Goal: Task Accomplishment & Management: Complete application form

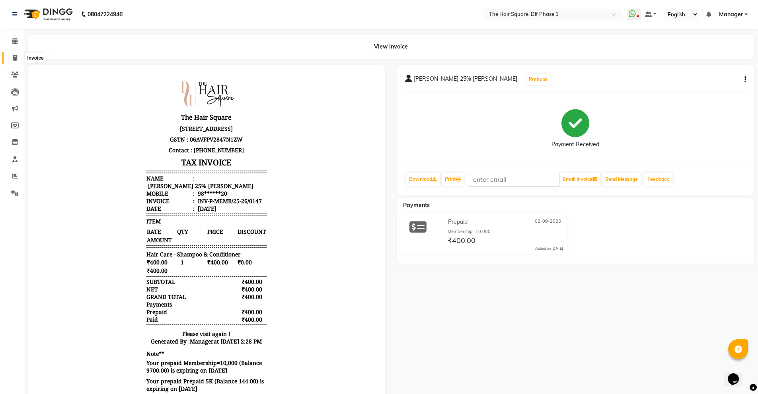
click at [14, 58] on icon at bounding box center [15, 58] width 4 height 6
select select "service"
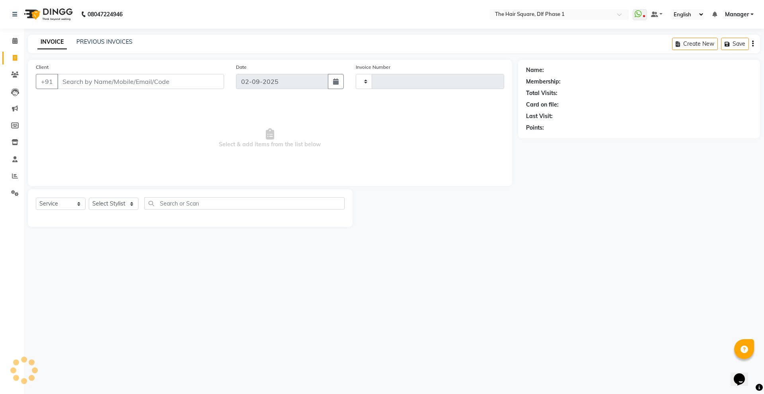
type input "2039"
select select "5766"
click at [94, 87] on input "Client" at bounding box center [140, 81] width 167 height 15
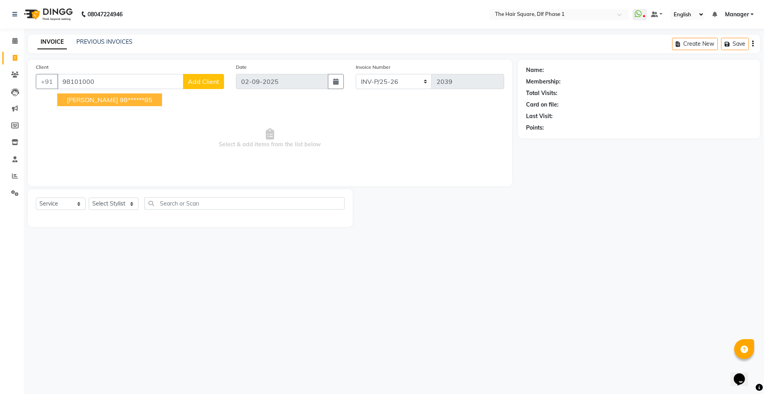
click at [120, 101] on ngb-highlight "98******85" at bounding box center [136, 100] width 33 height 8
type input "98******85"
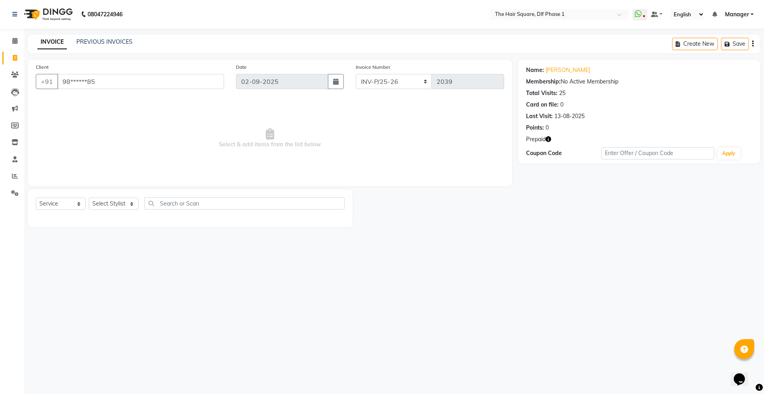
click at [549, 139] on icon "button" at bounding box center [548, 139] width 6 height 6
click at [98, 200] on select "Select Stylist Abdul ALIZA Amit AMIT ASHOK imran kim mahendra Manager NARENDRA …" at bounding box center [114, 204] width 50 height 12
select select "39560"
click at [89, 198] on select "Select Stylist Abdul ALIZA Amit AMIT ASHOK imran kim mahendra Manager NARENDRA …" at bounding box center [114, 204] width 50 height 12
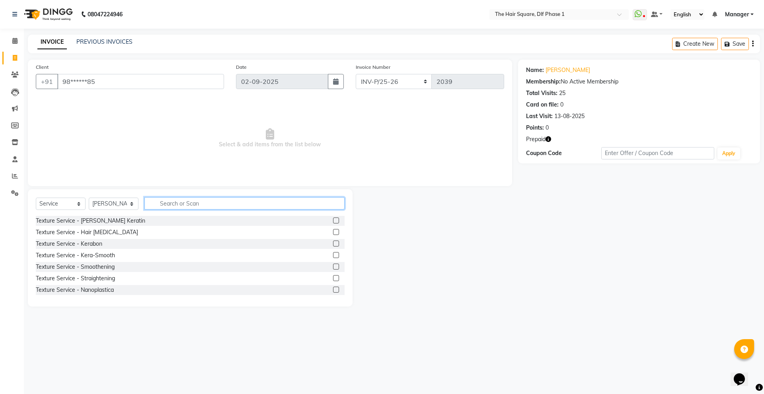
click at [179, 205] on input "text" at bounding box center [244, 203] width 200 height 12
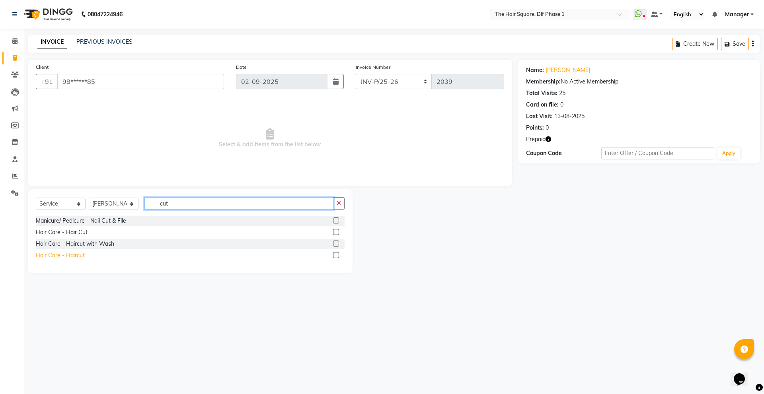
type input "cut"
click at [61, 253] on div "Hair Care - Haircut" at bounding box center [60, 255] width 49 height 8
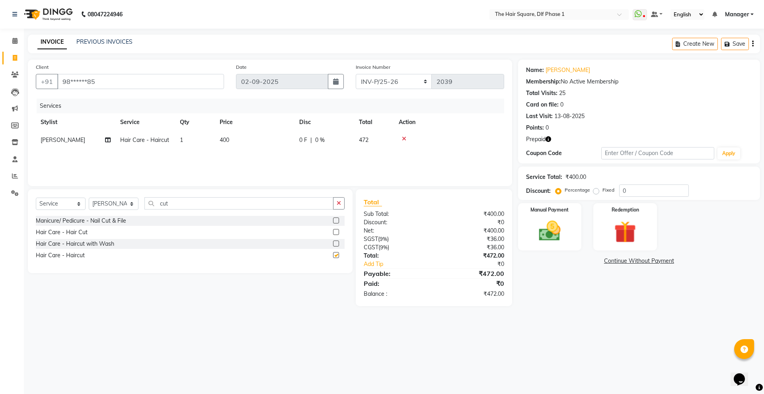
checkbox input "false"
click at [546, 138] on icon "button" at bounding box center [548, 139] width 6 height 6
drag, startPoint x: 633, startPoint y: 188, endPoint x: 609, endPoint y: 197, distance: 26.3
click at [609, 197] on div "Service Total: ₹400.00 Discount: Percentage Fixed 0" at bounding box center [639, 183] width 242 height 33
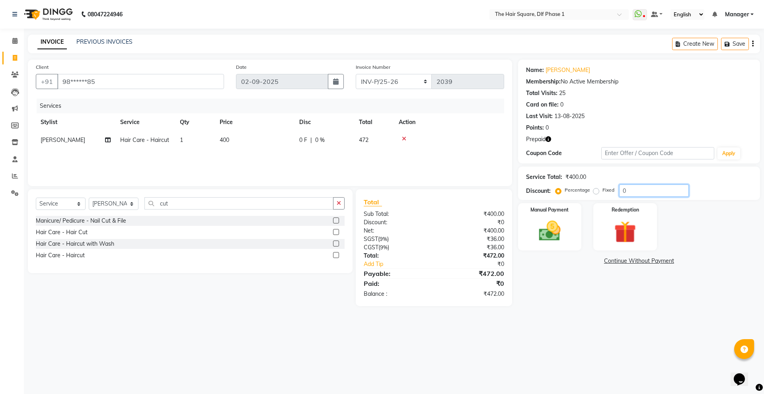
drag, startPoint x: 608, startPoint y: 195, endPoint x: 597, endPoint y: 196, distance: 10.9
click at [597, 196] on div "Percentage Fixed 0" at bounding box center [623, 191] width 132 height 12
type input "20"
click at [546, 138] on icon "button" at bounding box center [548, 139] width 6 height 6
click at [640, 237] on img at bounding box center [624, 232] width 37 height 28
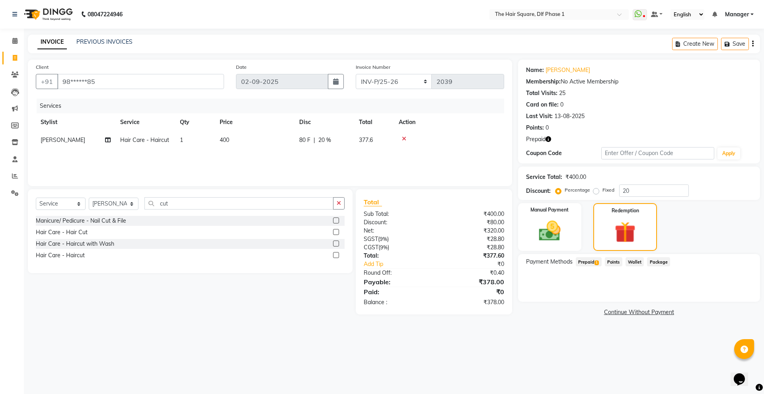
click at [590, 262] on span "Prepaid 1" at bounding box center [589, 261] width 26 height 9
click at [729, 297] on button "Add" at bounding box center [732, 294] width 29 height 14
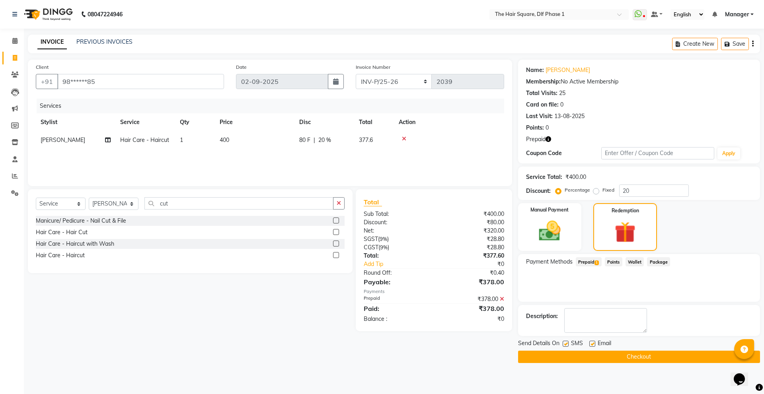
click at [630, 359] on button "Checkout" at bounding box center [639, 357] width 242 height 12
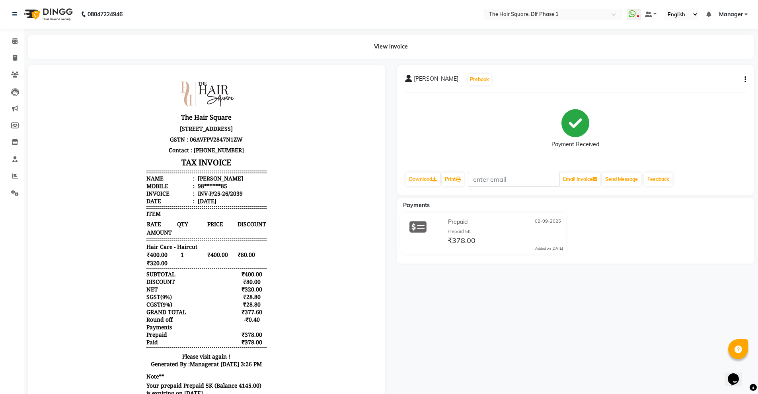
click at [630, 351] on div "nikhlesh Prebook Payment Received Download Print Email Invoice Send Message Fee…" at bounding box center [575, 244] width 369 height 359
click at [13, 58] on icon at bounding box center [15, 58] width 4 height 6
select select "service"
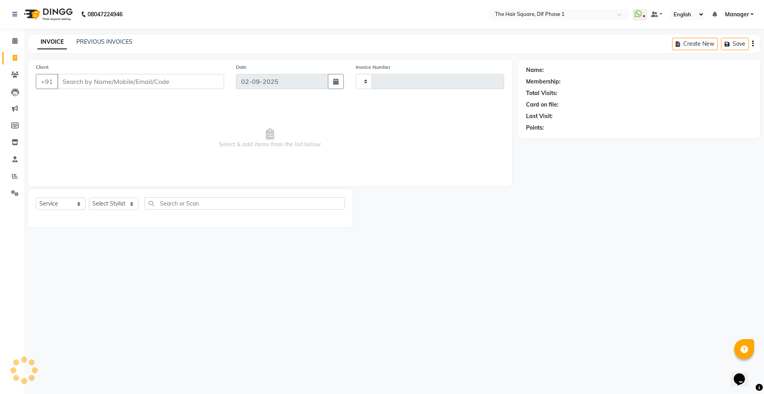
type input "2040"
select select "5766"
click at [153, 84] on input "Client" at bounding box center [140, 81] width 167 height 15
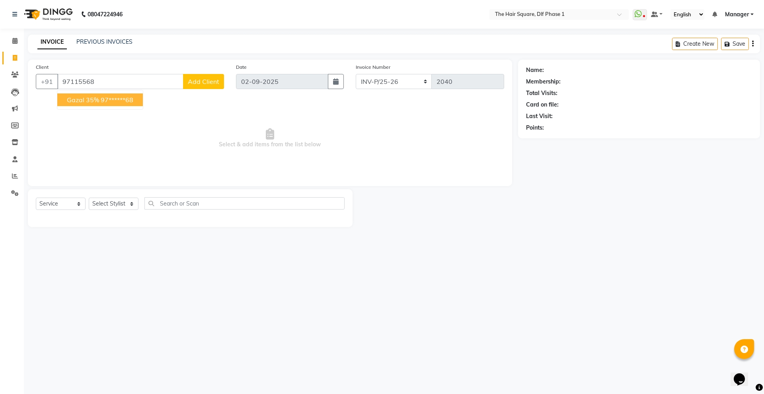
click at [87, 101] on span "gazal 35%" at bounding box center [83, 100] width 32 height 8
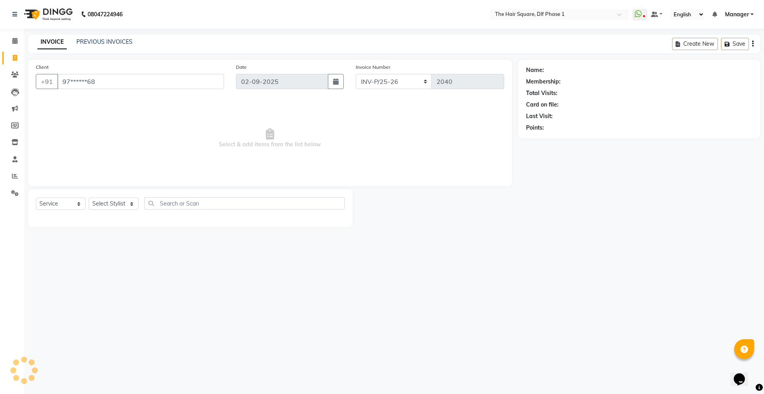
type input "97******68"
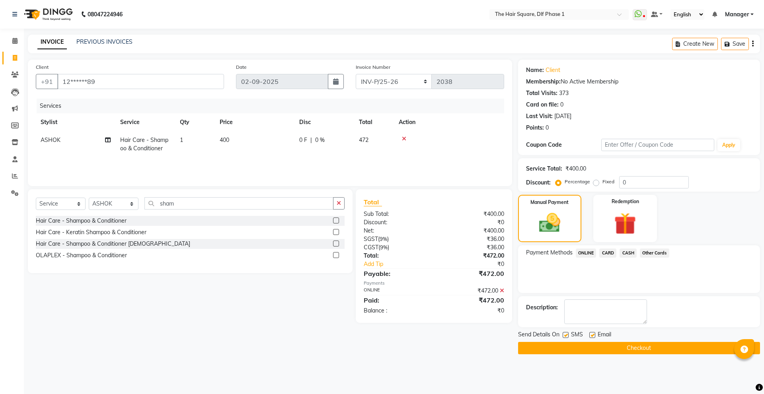
select select "5766"
select select "service"
select select "39748"
drag, startPoint x: 190, startPoint y: 205, endPoint x: 144, endPoint y: 217, distance: 47.7
click at [144, 217] on div "Select Service Product Membership Package Voucher Prepaid Gift Card Select Styl…" at bounding box center [190, 231] width 325 height 84
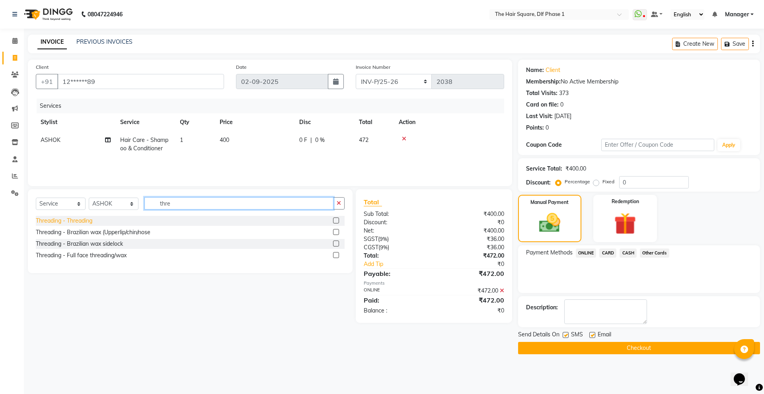
type input "thre"
click at [82, 223] on div "Threading - Threading" at bounding box center [64, 221] width 56 height 8
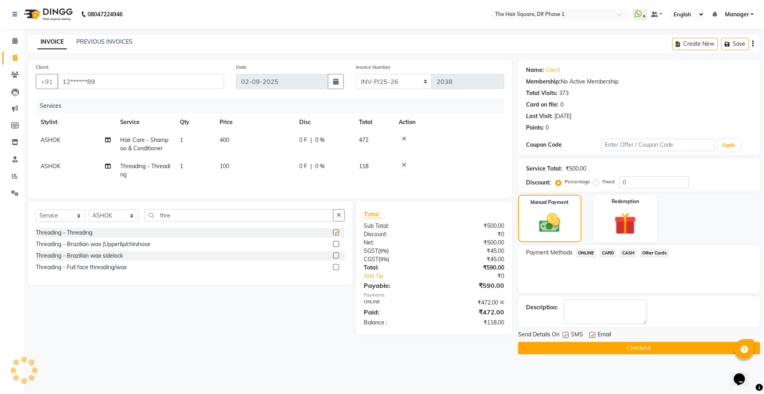
checkbox input "false"
click at [79, 167] on td "ASHOK" at bounding box center [76, 171] width 80 height 26
select select "39748"
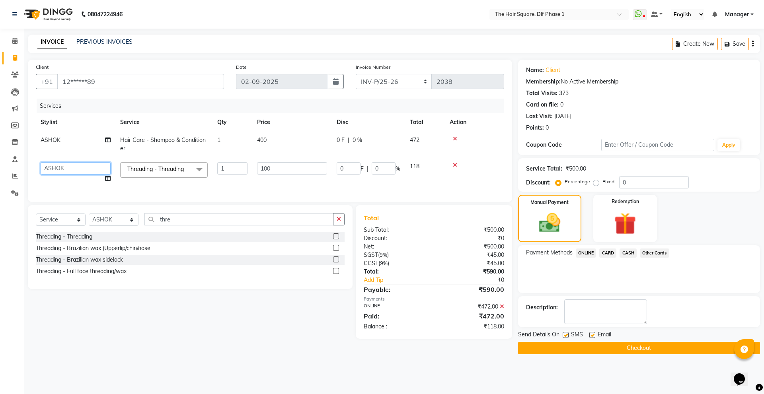
click at [81, 166] on select "[PERSON_NAME] [PERSON_NAME] [PERSON_NAME] [PERSON_NAME] Manager [PERSON_NAME] […" at bounding box center [76, 168] width 70 height 12
select select "39751"
click at [132, 253] on div "Threading - Brazilian wax (Upperlip/chin/nose" at bounding box center [93, 248] width 115 height 8
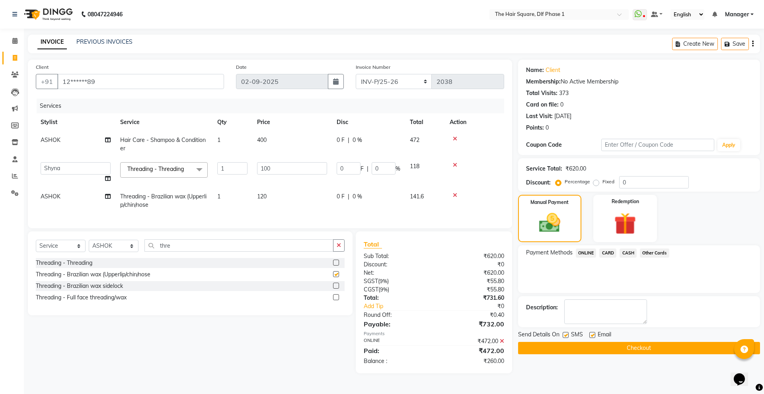
checkbox input "false"
click at [626, 254] on span "CASH" at bounding box center [627, 253] width 17 height 9
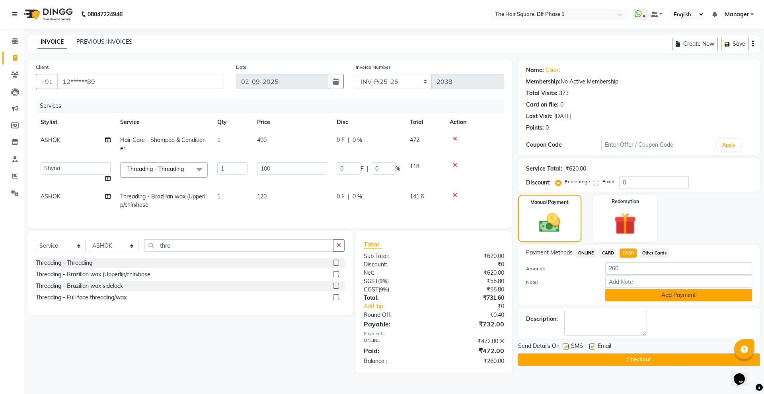
click at [623, 295] on button "Add Payment" at bounding box center [678, 295] width 147 height 12
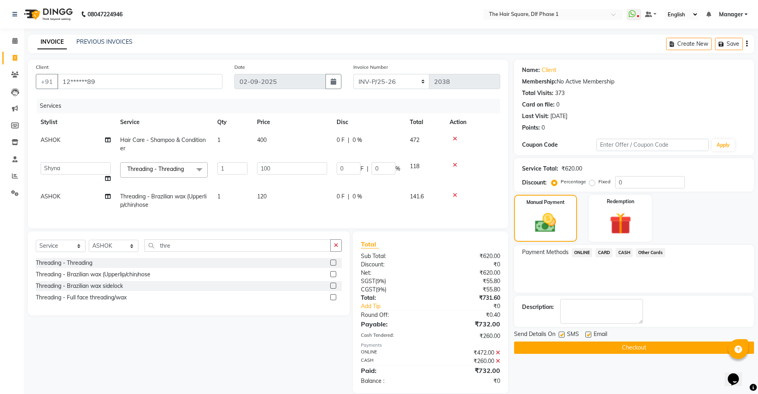
click at [46, 193] on span "ASHOK" at bounding box center [51, 196] width 20 height 7
select select "39748"
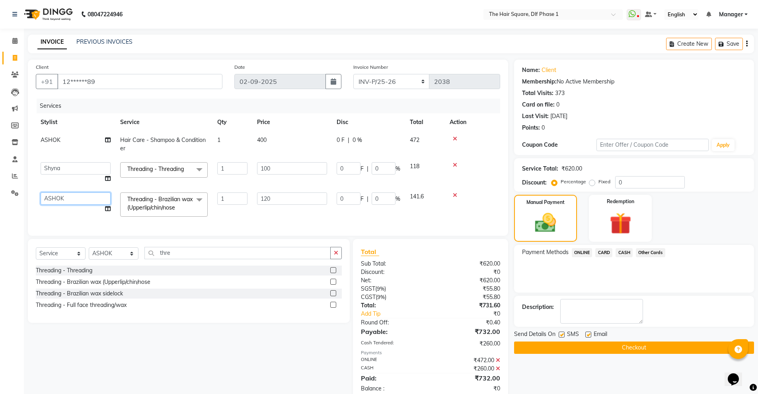
click at [62, 201] on select "[PERSON_NAME] [PERSON_NAME] [PERSON_NAME] [PERSON_NAME] Manager [PERSON_NAME] […" at bounding box center [76, 199] width 70 height 12
select select "39751"
click at [340, 220] on td "0 F | 0 %" at bounding box center [368, 205] width 73 height 34
click at [340, 219] on td "0 F | 0 %" at bounding box center [368, 205] width 73 height 34
